Goal: Navigation & Orientation: Find specific page/section

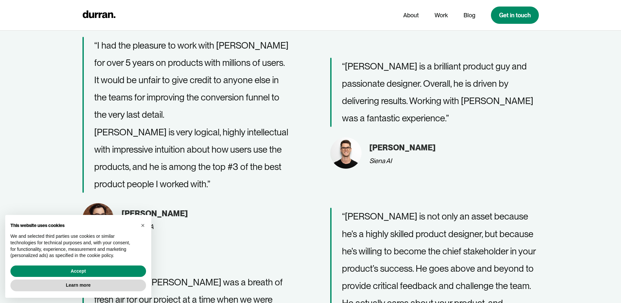
scroll to position [2250, 0]
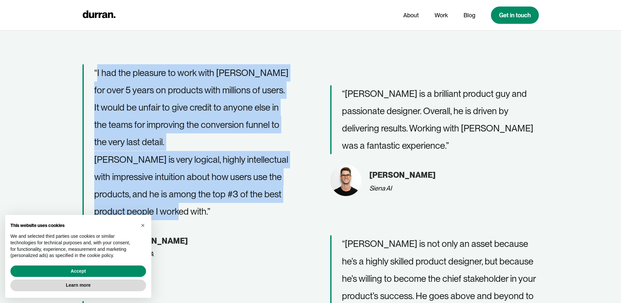
drag, startPoint x: 207, startPoint y: 214, endPoint x: 97, endPoint y: 68, distance: 182.7
click at [97, 68] on p "“I had the pleasure to work with [PERSON_NAME] for over 5 years on products wit…" at bounding box center [192, 142] width 197 height 156
copy p "I had the pleasure to work with [PERSON_NAME] for over 5 years on products with…"
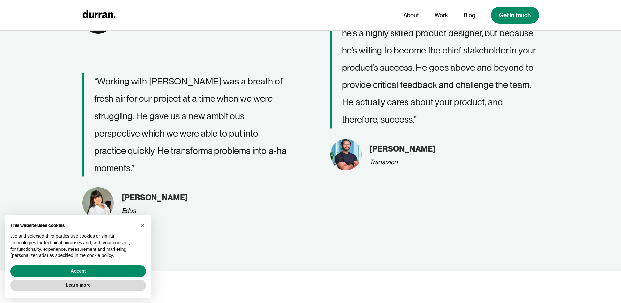
scroll to position [2706, 0]
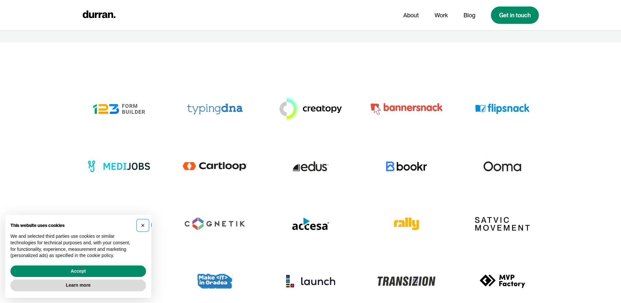
click at [142, 224] on span "×" at bounding box center [143, 225] width 4 height 7
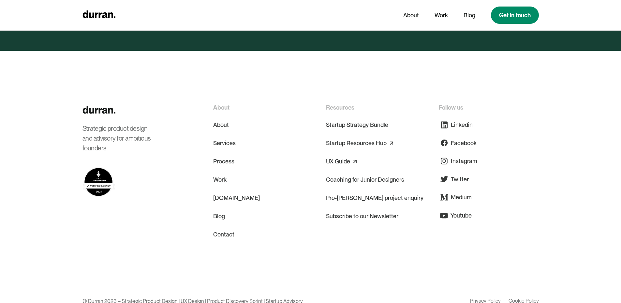
scroll to position [3170, 0]
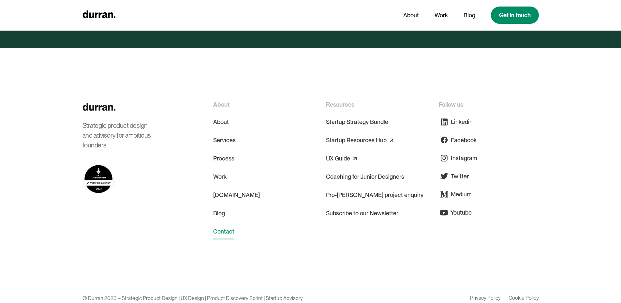
click at [223, 224] on link "Contact" at bounding box center [223, 232] width 21 height 16
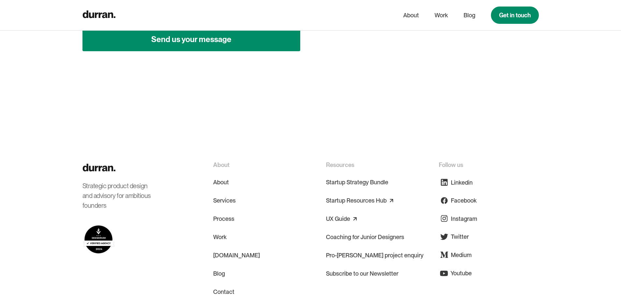
scroll to position [522, 0]
